Goal: Task Accomplishment & Management: Complete application form

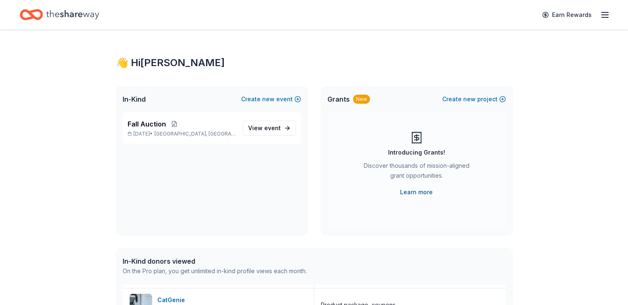
click at [413, 189] on link "Learn more" at bounding box center [416, 192] width 33 height 10
click at [116, 12] on div "Earn Rewards" at bounding box center [314, 14] width 588 height 19
click at [537, 13] on link "Earn Rewards" at bounding box center [566, 14] width 59 height 15
click at [585, 12] on div "Earn Rewards" at bounding box center [573, 14] width 73 height 19
click at [601, 15] on line "button" at bounding box center [604, 15] width 7 height 0
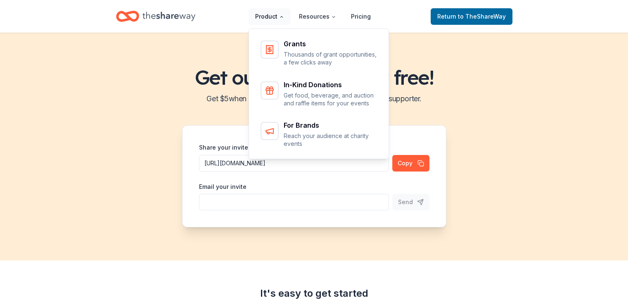
click at [274, 18] on button "Product" at bounding box center [269, 16] width 42 height 17
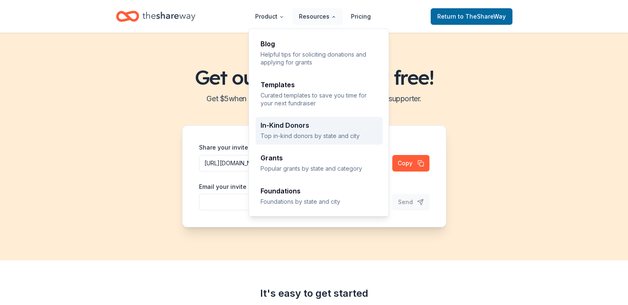
click at [320, 132] on p "Top in-kind donors by state and city" at bounding box center [318, 136] width 117 height 8
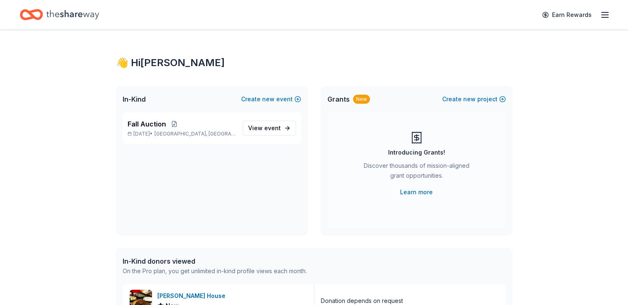
click at [343, 96] on span "Grants" at bounding box center [338, 99] width 22 height 10
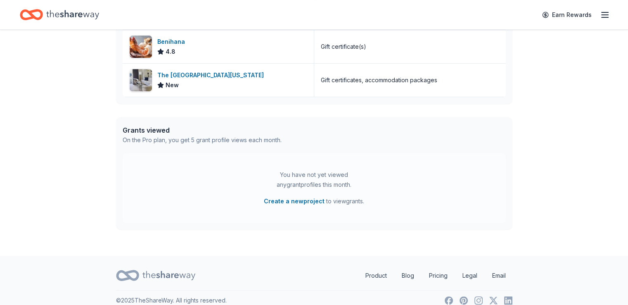
scroll to position [361, 0]
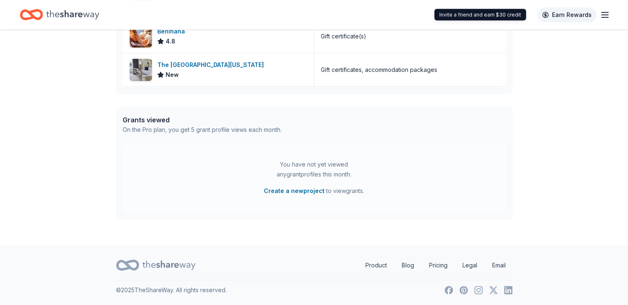
click at [558, 13] on link "Earn Rewards" at bounding box center [566, 14] width 59 height 15
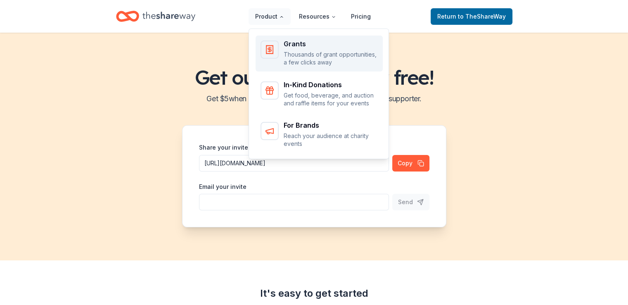
click at [290, 41] on div "Grants" at bounding box center [331, 43] width 94 height 7
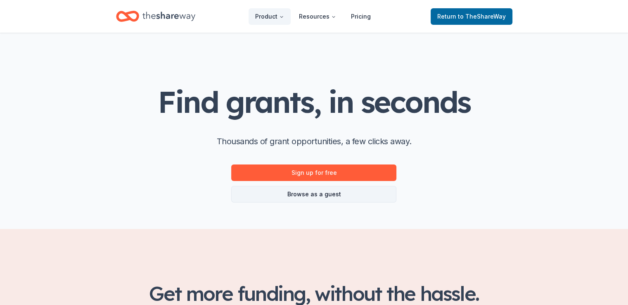
click at [319, 196] on link "Browse as a guest" at bounding box center [313, 194] width 165 height 17
click at [322, 194] on link "Browse as a guest" at bounding box center [313, 194] width 165 height 17
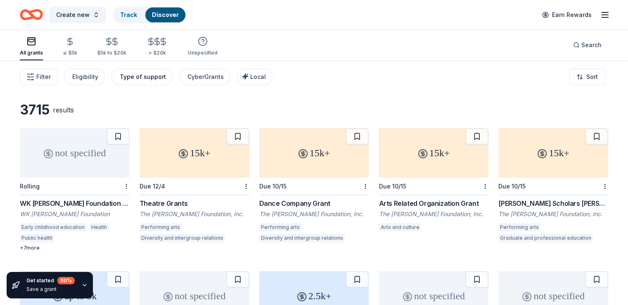
click at [172, 73] on button "Type of support" at bounding box center [141, 77] width 61 height 17
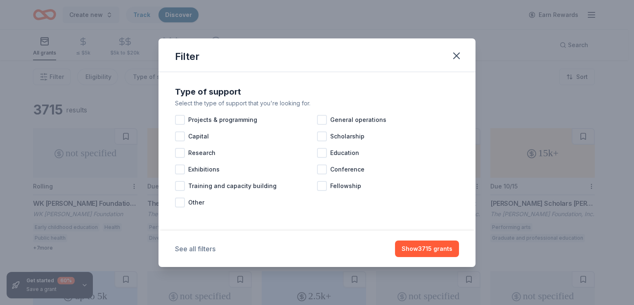
click at [202, 249] on button "See all filters" at bounding box center [195, 248] width 40 height 10
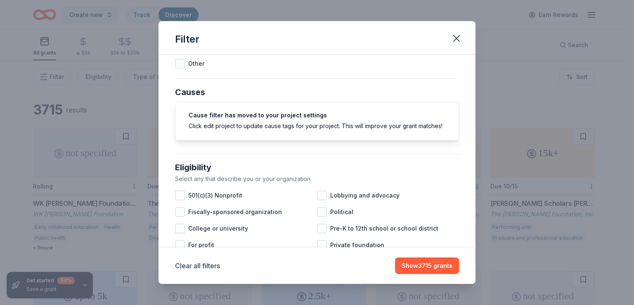
scroll to position [206, 0]
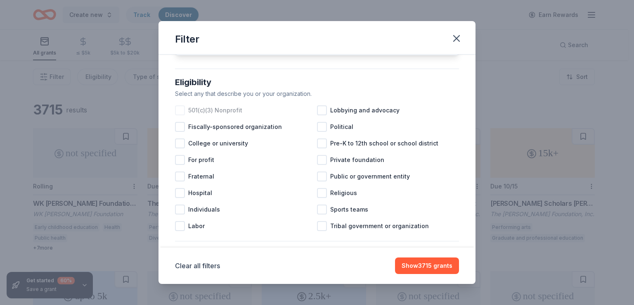
click at [180, 115] on div at bounding box center [180, 110] width 10 height 10
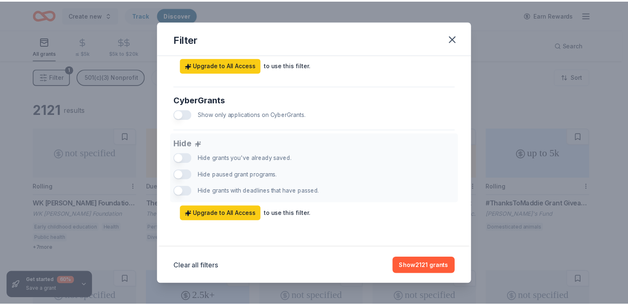
scroll to position [517, 0]
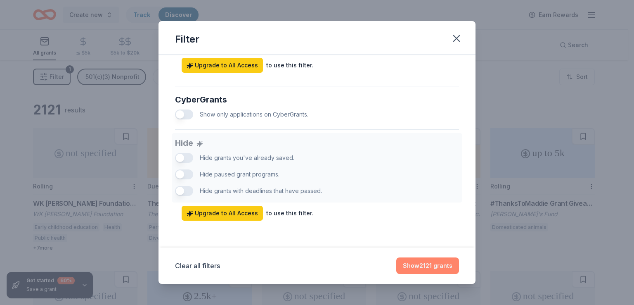
click at [437, 265] on button "Show 2121 grants" at bounding box center [427, 265] width 63 height 17
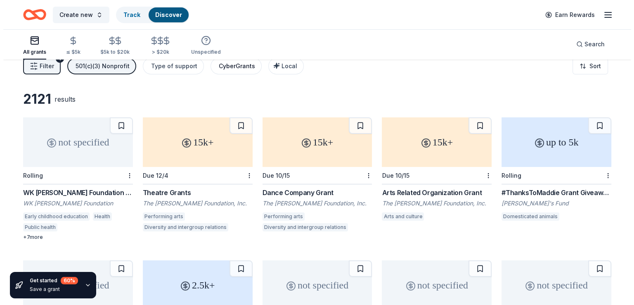
scroll to position [0, 0]
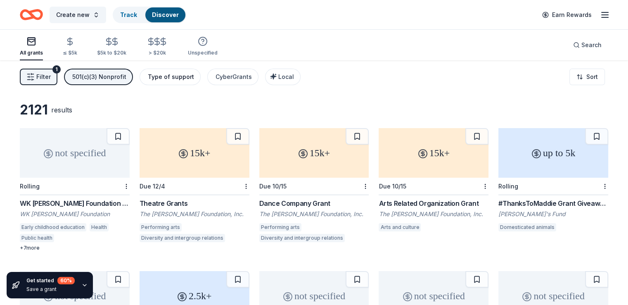
click at [178, 77] on div "Type of support" at bounding box center [171, 77] width 46 height 10
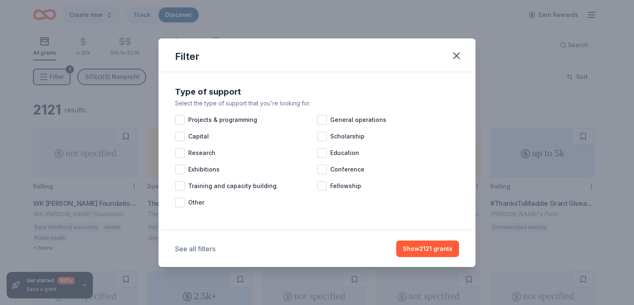
click at [203, 243] on button "See all filters" at bounding box center [195, 248] width 40 height 10
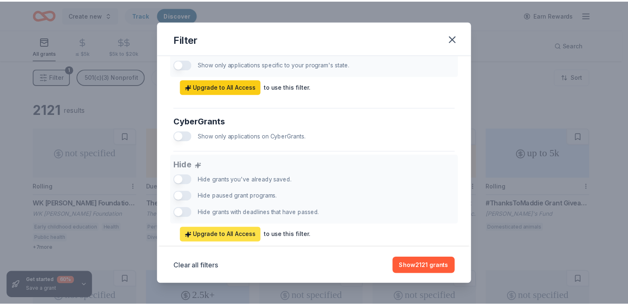
scroll to position [517, 0]
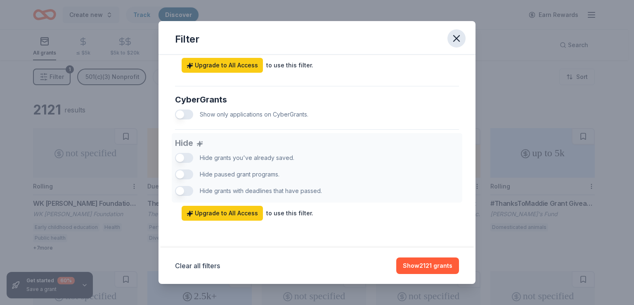
click at [459, 34] on icon "button" at bounding box center [457, 39] width 12 height 12
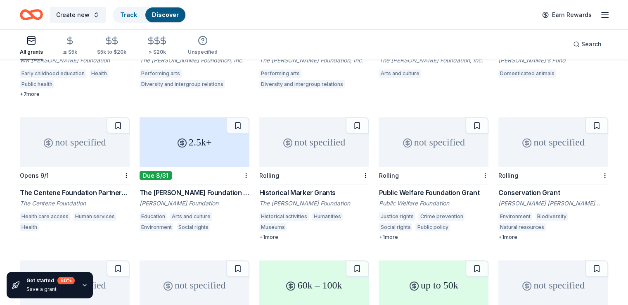
scroll to position [165, 0]
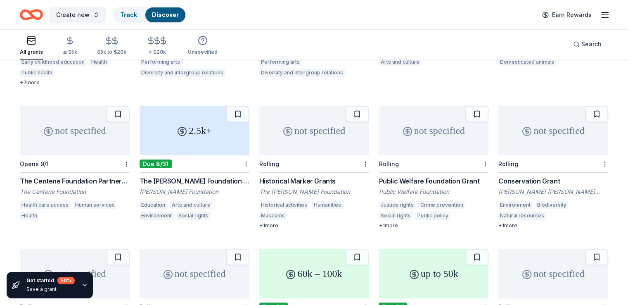
click at [501, 226] on div "+ 1 more" at bounding box center [553, 225] width 110 height 7
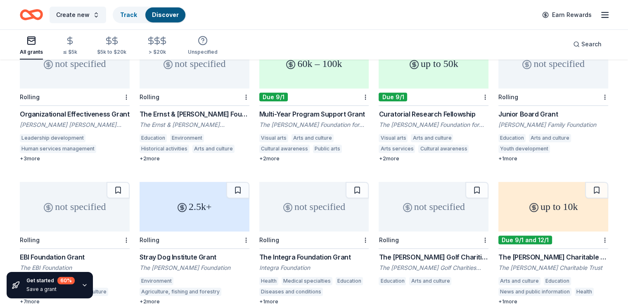
scroll to position [413, 0]
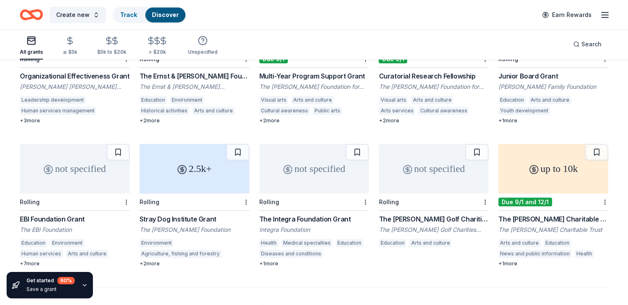
click at [160, 263] on div "+ 2 more" at bounding box center [194, 263] width 110 height 7
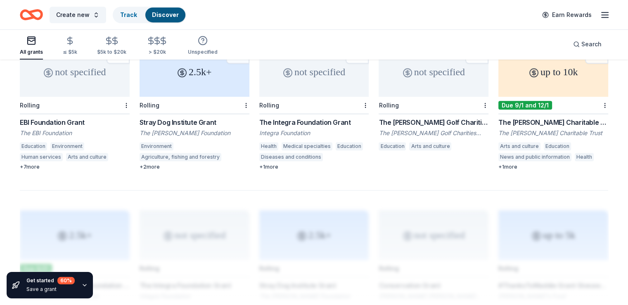
scroll to position [495, 0]
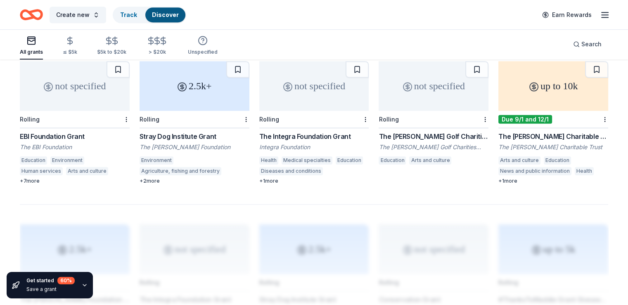
click at [78, 132] on div "EBI Foundation Grant" at bounding box center [75, 136] width 110 height 10
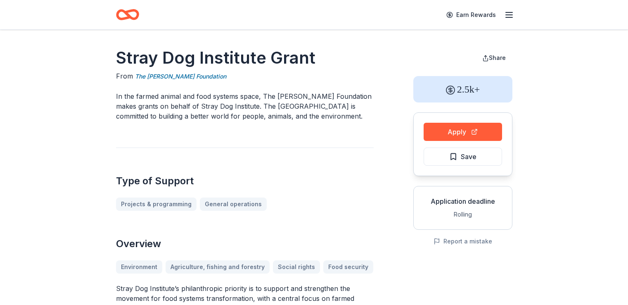
scroll to position [165, 0]
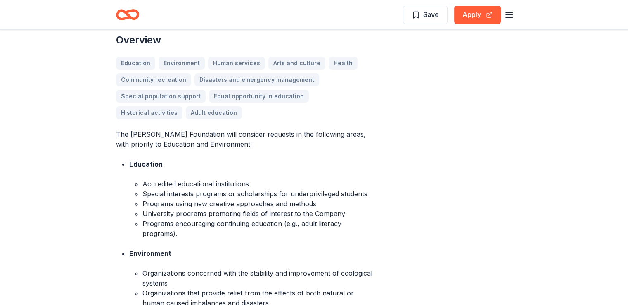
scroll to position [248, 0]
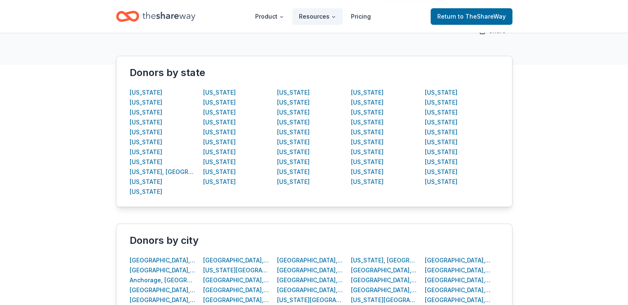
scroll to position [124, 0]
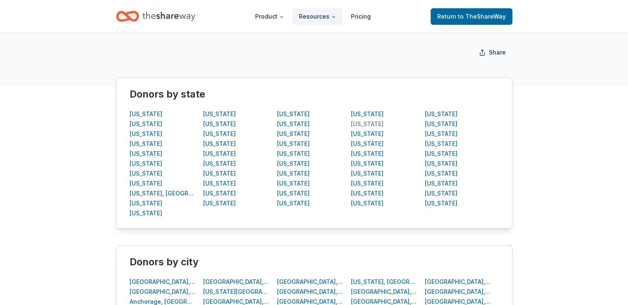
click at [366, 120] on div "[US_STATE]" at bounding box center [367, 124] width 33 height 10
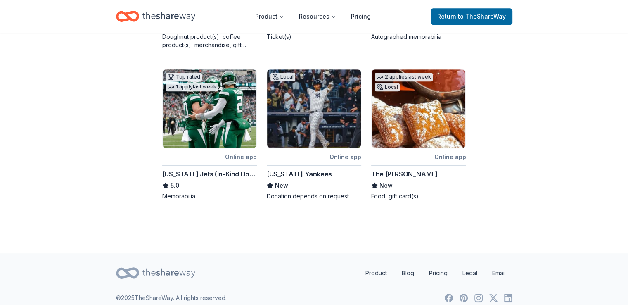
scroll to position [438, 0]
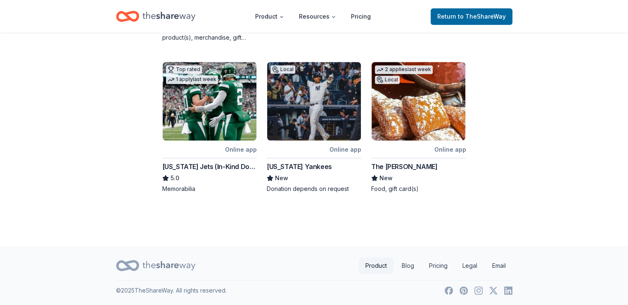
click at [371, 268] on link "Product" at bounding box center [376, 265] width 35 height 17
click at [454, 15] on span "Return to TheShareWay" at bounding box center [471, 17] width 69 height 10
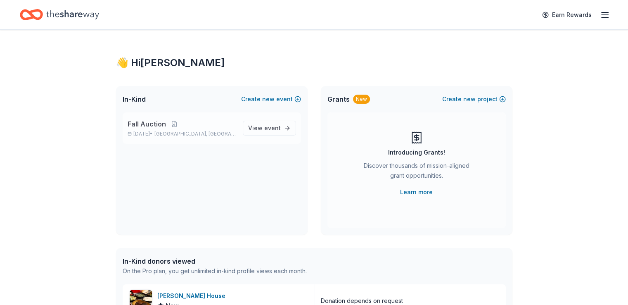
click at [153, 124] on span "Fall Auction" at bounding box center [147, 124] width 38 height 10
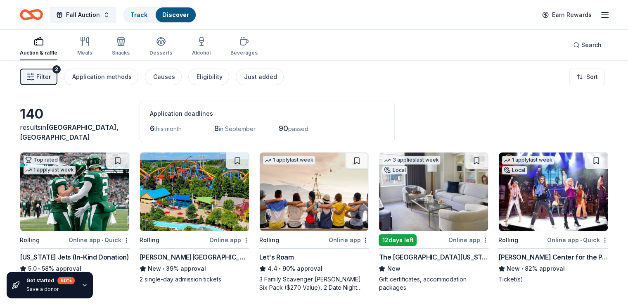
click at [57, 45] on div "button" at bounding box center [39, 41] width 38 height 10
click at [141, 10] on div "Track" at bounding box center [139, 14] width 30 height 15
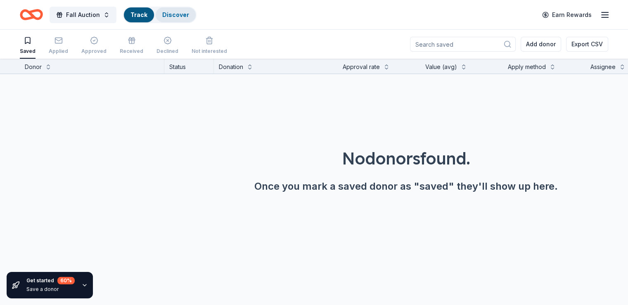
click at [182, 17] on link "Discover" at bounding box center [175, 14] width 27 height 7
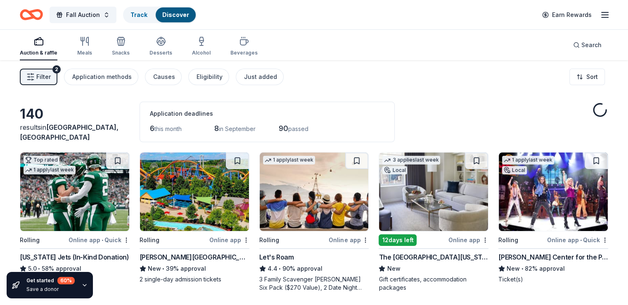
click at [182, 17] on link "Discover" at bounding box center [175, 14] width 27 height 7
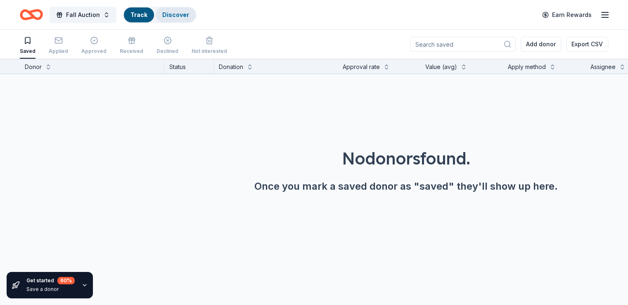
click at [184, 16] on link "Discover" at bounding box center [175, 14] width 27 height 7
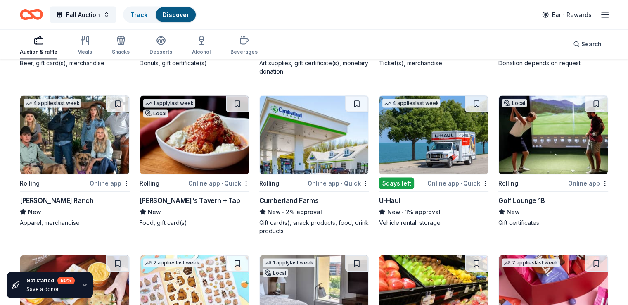
scroll to position [1637, 0]
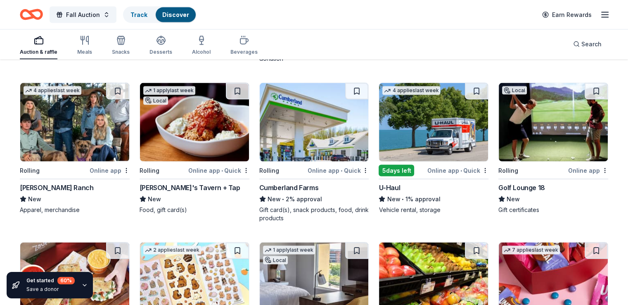
click at [411, 105] on img at bounding box center [433, 122] width 109 height 78
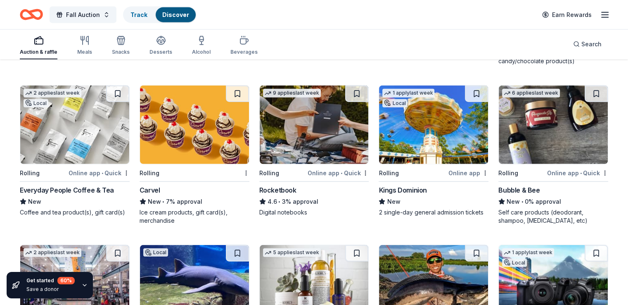
scroll to position [1968, 0]
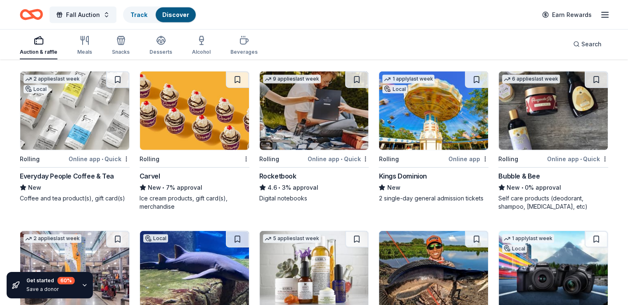
click at [59, 174] on div "Everyday People Coffee & Tea" at bounding box center [67, 176] width 94 height 10
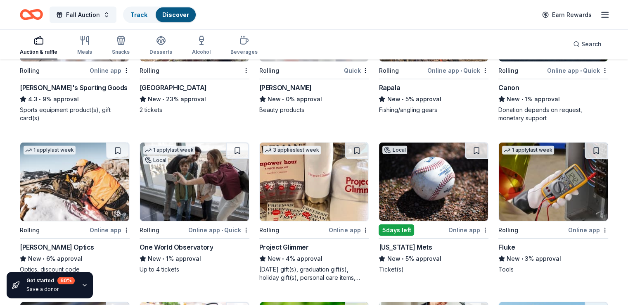
scroll to position [2256, 0]
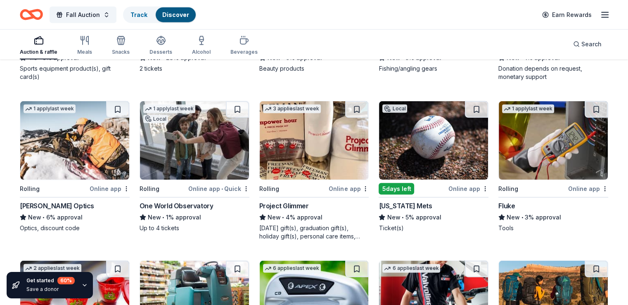
click at [414, 205] on div "[US_STATE] Mets" at bounding box center [404, 206] width 53 height 10
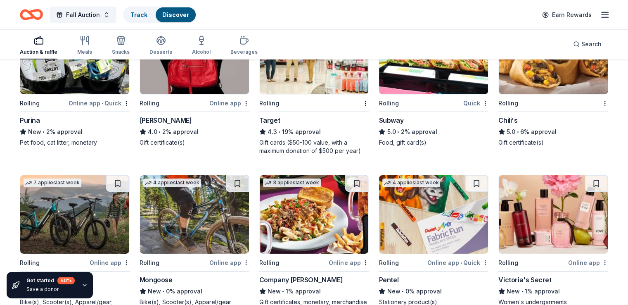
scroll to position [2655, 0]
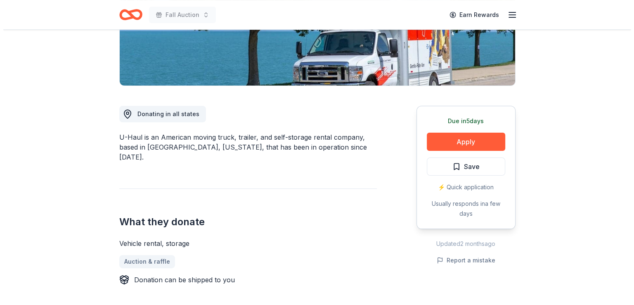
scroll to position [206, 0]
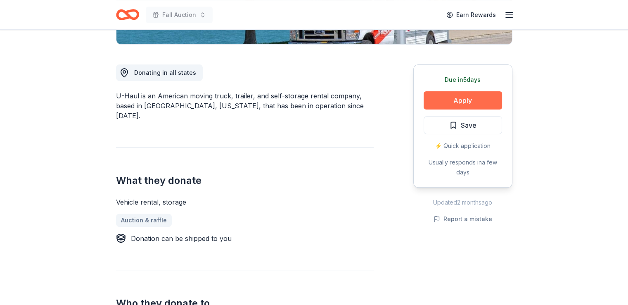
click at [460, 104] on button "Apply" at bounding box center [462, 100] width 78 height 18
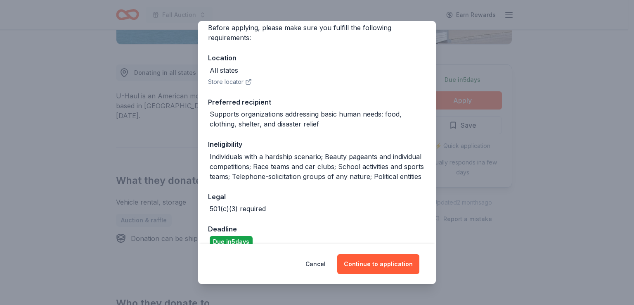
scroll to position [83, 0]
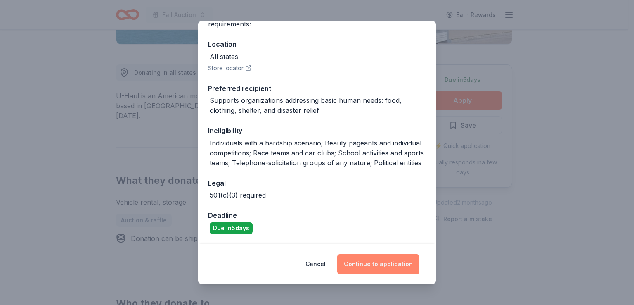
click at [366, 267] on button "Continue to application" at bounding box center [378, 264] width 82 height 20
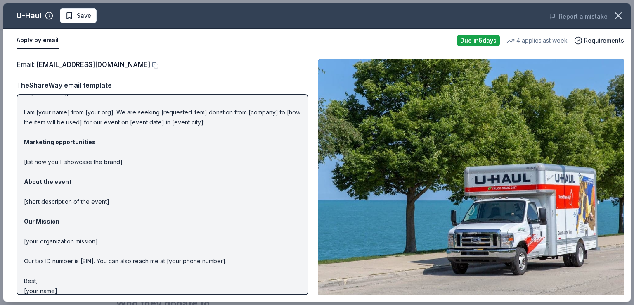
scroll to position [21, 0]
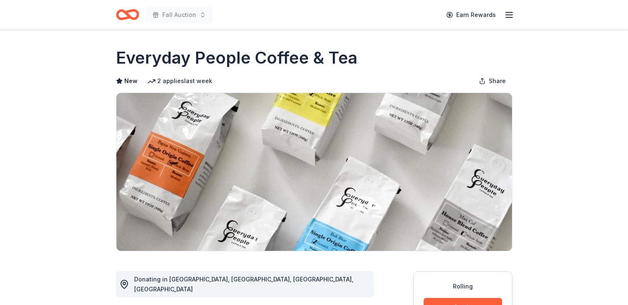
scroll to position [165, 0]
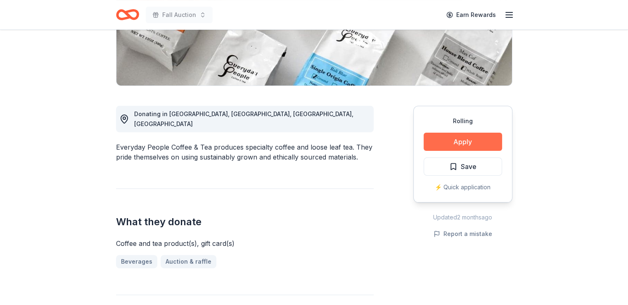
click at [456, 137] on button "Apply" at bounding box center [462, 141] width 78 height 18
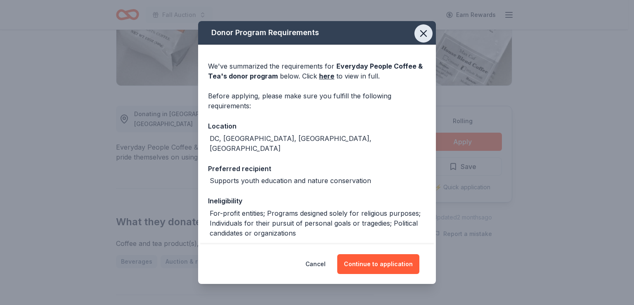
click at [421, 34] on icon "button" at bounding box center [424, 34] width 6 height 6
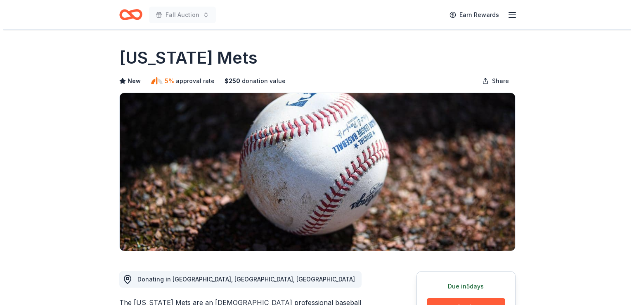
scroll to position [248, 0]
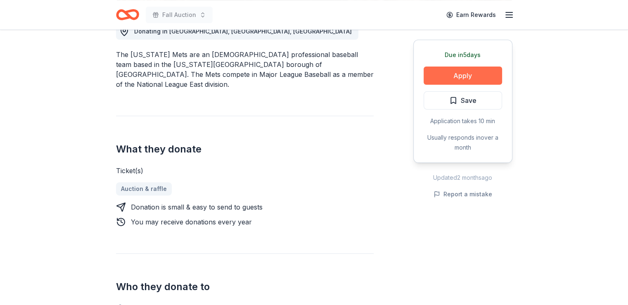
click at [475, 77] on button "Apply" at bounding box center [462, 75] width 78 height 18
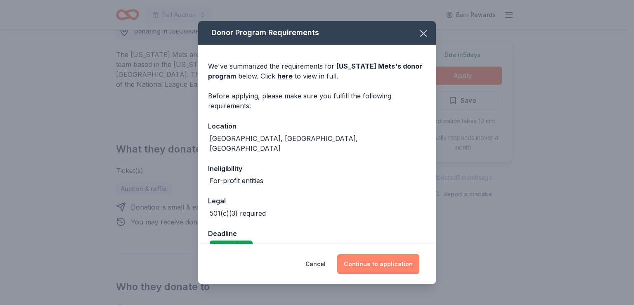
click at [386, 264] on button "Continue to application" at bounding box center [378, 264] width 82 height 20
